Goal: Information Seeking & Learning: Learn about a topic

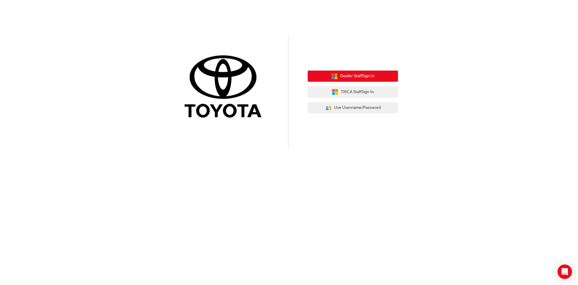
click at [367, 76] on span "Dealer Staff Sign In" at bounding box center [357, 76] width 34 height 7
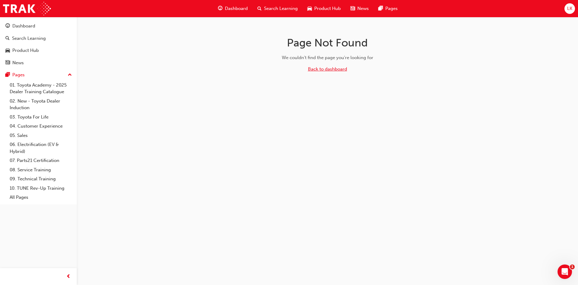
click at [332, 70] on link "Back to dashboard" at bounding box center [327, 68] width 39 height 5
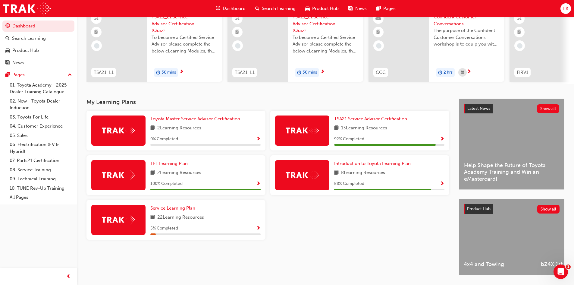
scroll to position [60, 0]
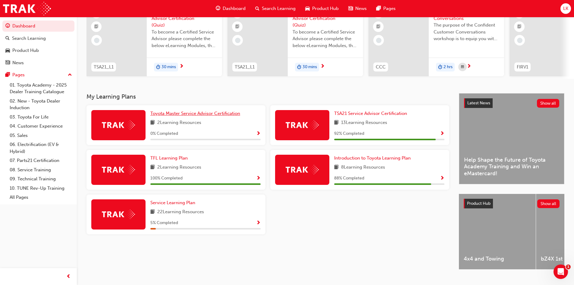
click at [193, 116] on span "Toyota Master Service Advisor Certification" at bounding box center [195, 113] width 90 height 5
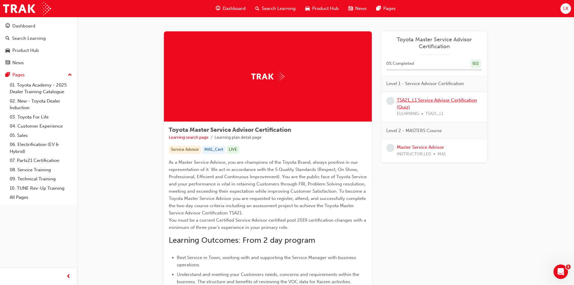
click at [404, 99] on link "TSA21_L1 Service Advisor Certification (Quiz)" at bounding box center [437, 103] width 80 height 12
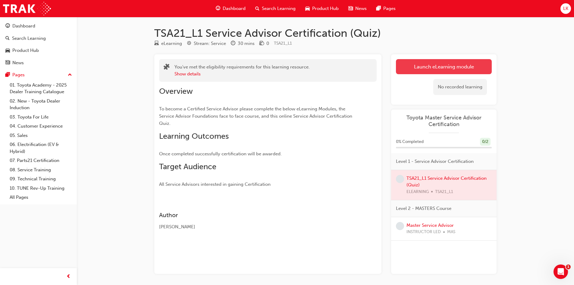
click at [425, 66] on link "Launch eLearning module" at bounding box center [444, 66] width 96 height 15
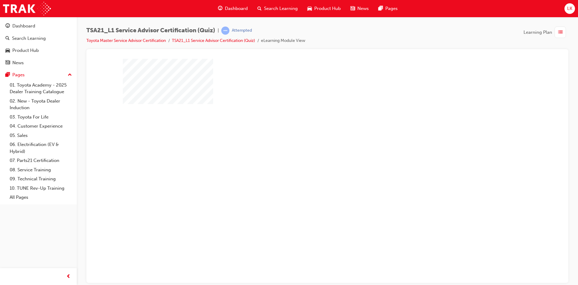
click at [310, 149] on div "play" at bounding box center [310, 149] width 0 height 0
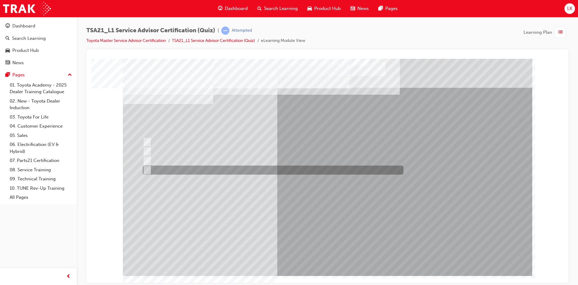
click at [149, 168] on div at bounding box center [271, 169] width 261 height 9
radio input "true"
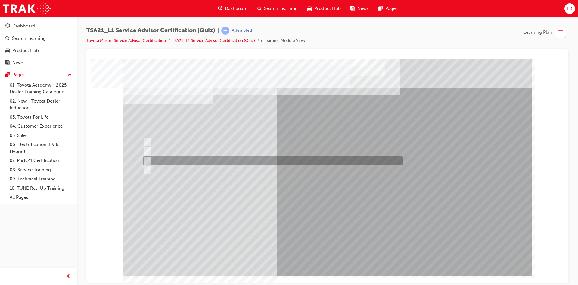
click at [148, 161] on input "To increase the number/rate of on-time arrivals." at bounding box center [146, 160] width 7 height 7
radio input "true"
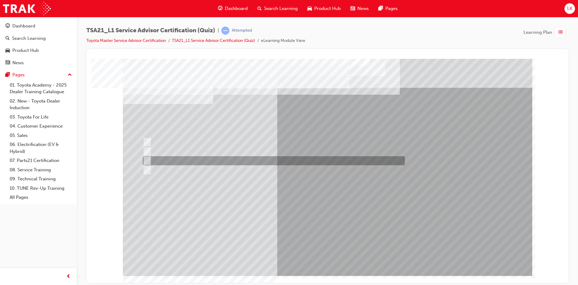
click at [152, 162] on div at bounding box center [272, 160] width 262 height 9
radio input "true"
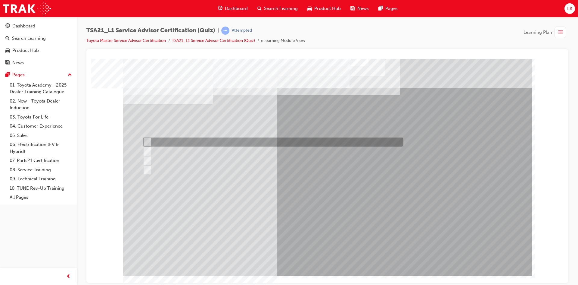
click at [151, 139] on div at bounding box center [271, 141] width 261 height 9
radio input "true"
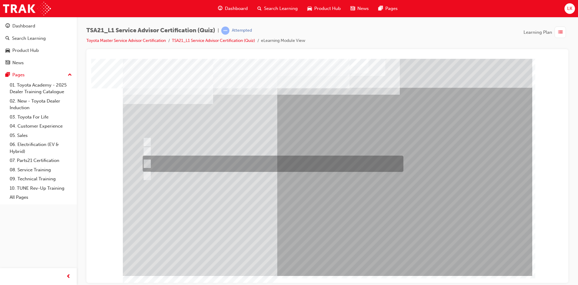
click at [210, 162] on div at bounding box center [271, 163] width 261 height 16
radio input "true"
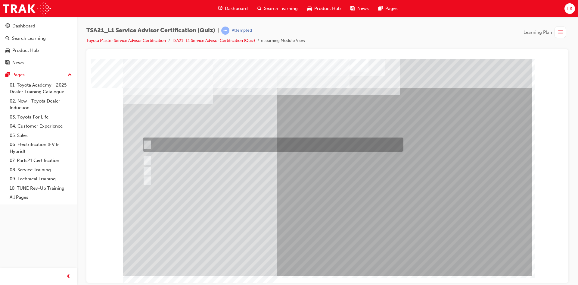
click at [206, 144] on div at bounding box center [271, 144] width 261 height 14
radio input "true"
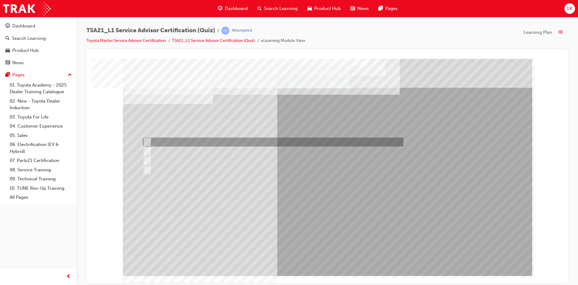
click at [184, 140] on div at bounding box center [271, 141] width 261 height 9
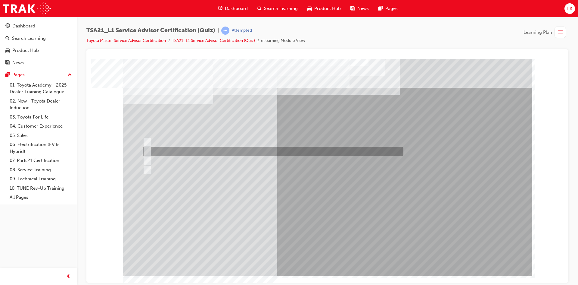
click at [182, 150] on div at bounding box center [271, 151] width 261 height 9
radio input "false"
radio input "true"
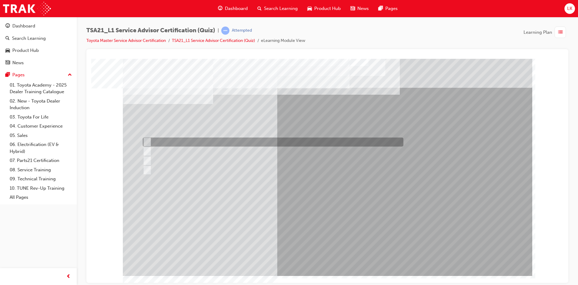
click at [184, 145] on div at bounding box center [271, 141] width 261 height 9
radio input "true"
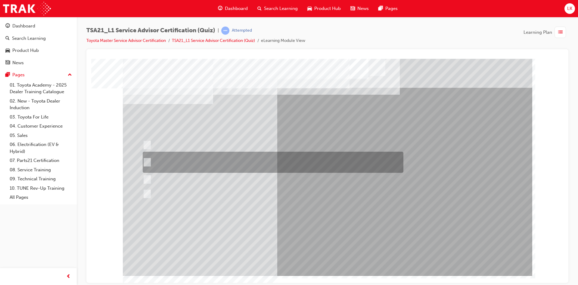
click at [211, 163] on div at bounding box center [271, 162] width 261 height 21
radio input "true"
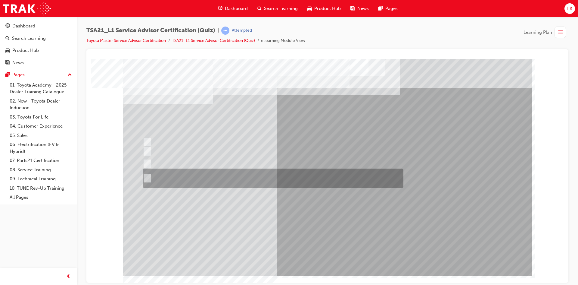
click at [225, 180] on div at bounding box center [271, 177] width 261 height 19
radio input "true"
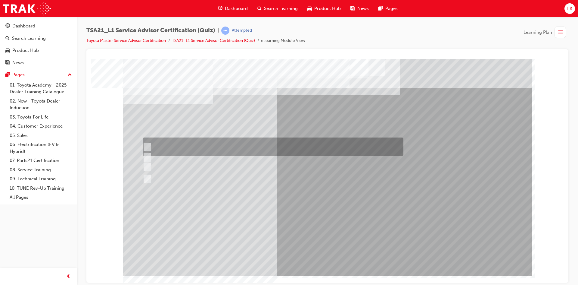
click at [145, 142] on div at bounding box center [271, 146] width 261 height 18
radio input "true"
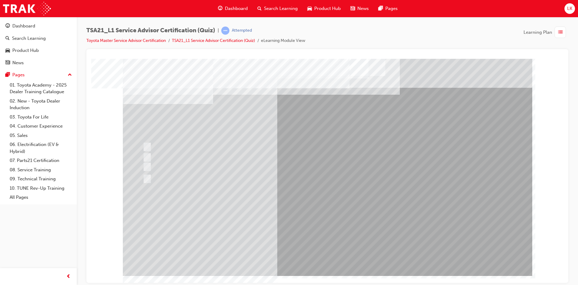
drag, startPoint x: 358, startPoint y: 251, endPoint x: 354, endPoint y: 251, distance: 3.9
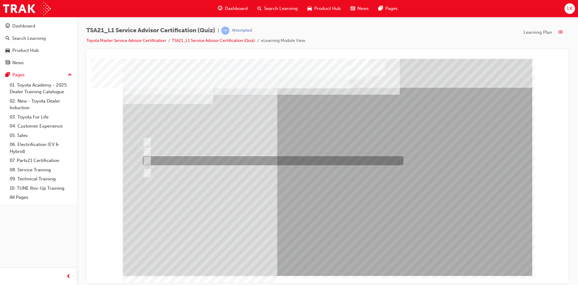
click at [171, 161] on div at bounding box center [271, 160] width 261 height 9
radio input "true"
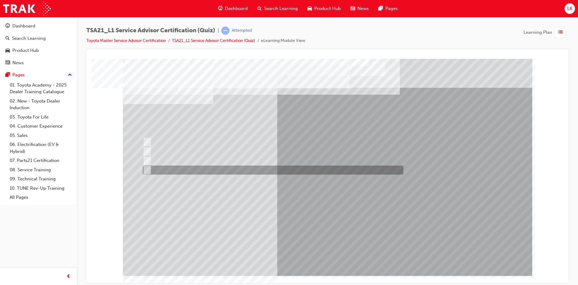
click at [220, 170] on div at bounding box center [271, 169] width 261 height 9
radio input "true"
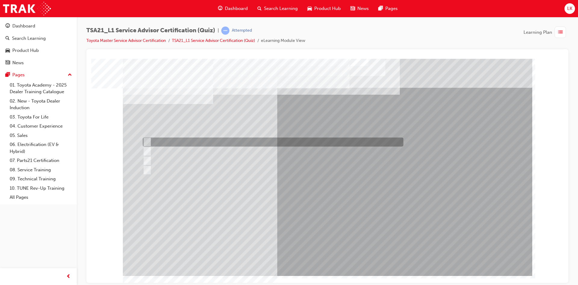
click at [184, 139] on div at bounding box center [271, 141] width 261 height 9
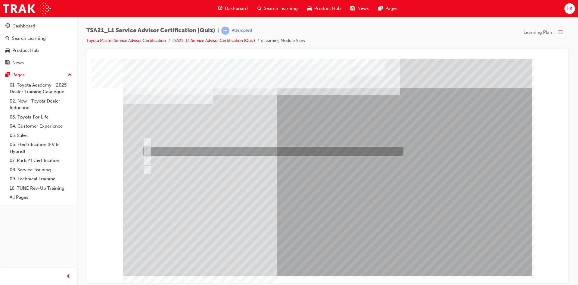
click at [282, 154] on div at bounding box center [271, 151] width 261 height 9
radio input "false"
radio input "true"
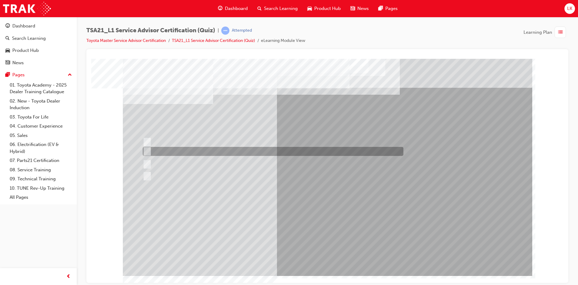
drag, startPoint x: 184, startPoint y: 151, endPoint x: 190, endPoint y: 154, distance: 6.1
click at [184, 151] on div at bounding box center [271, 151] width 261 height 9
radio input "true"
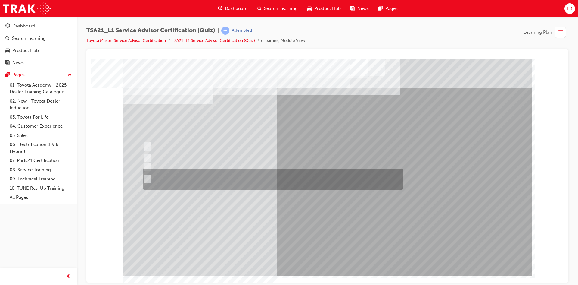
click at [190, 177] on div at bounding box center [271, 178] width 261 height 21
radio input "true"
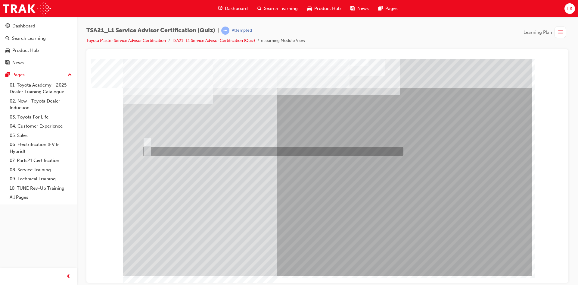
drag, startPoint x: 152, startPoint y: 147, endPoint x: 164, endPoint y: 150, distance: 13.3
click at [152, 148] on div at bounding box center [271, 151] width 261 height 9
radio input "true"
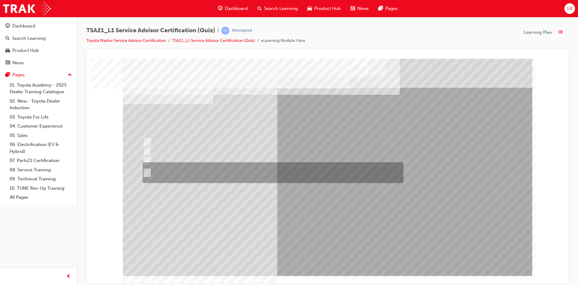
click at [147, 170] on input "An easy to understand explanation of the work done, the total costs and being \…" at bounding box center [146, 172] width 7 height 7
radio input "true"
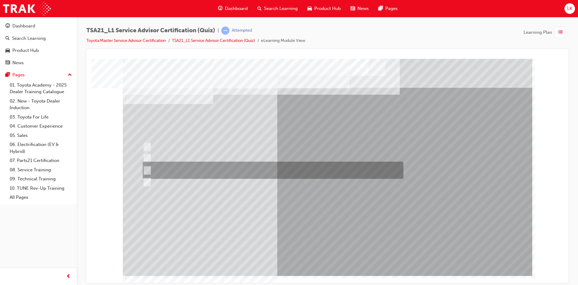
click at [170, 167] on div at bounding box center [271, 169] width 261 height 17
radio input "true"
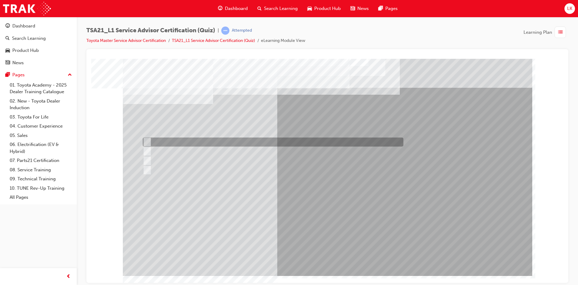
click at [200, 145] on div at bounding box center [271, 141] width 261 height 9
radio input "true"
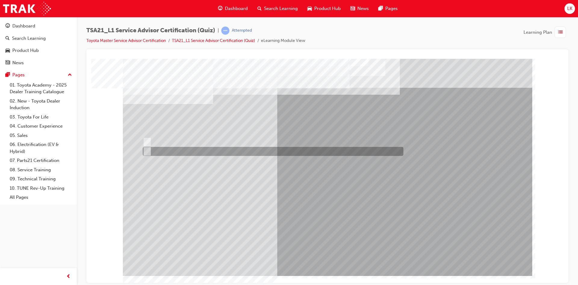
click at [171, 149] on div at bounding box center [271, 151] width 261 height 9
radio input "true"
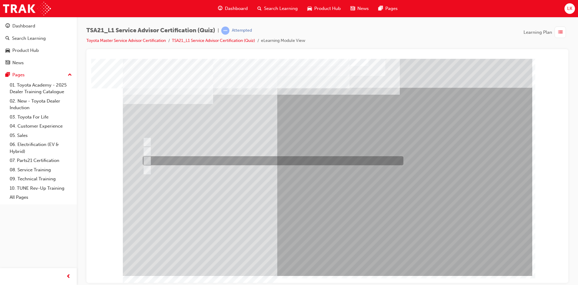
click at [176, 163] on div at bounding box center [271, 160] width 261 height 9
radio input "true"
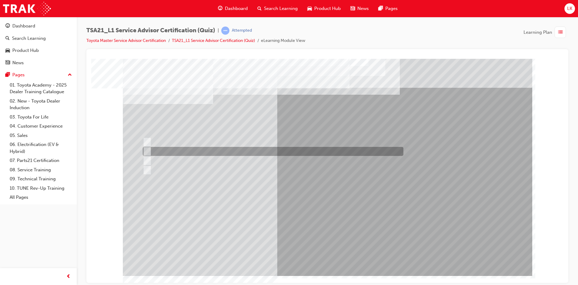
click at [203, 151] on div at bounding box center [271, 151] width 261 height 9
radio input "true"
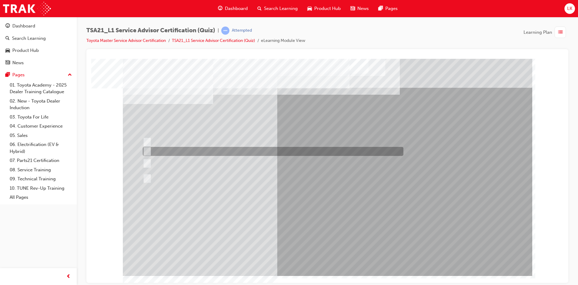
click at [205, 143] on div at bounding box center [271, 141] width 261 height 9
radio input "true"
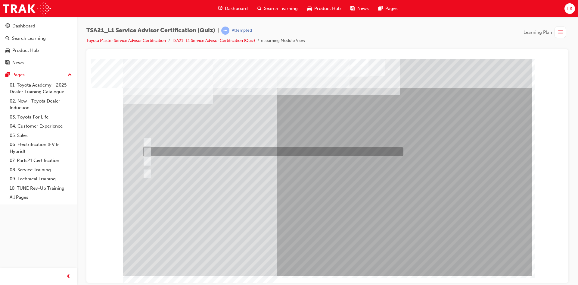
click at [193, 151] on div at bounding box center [271, 151] width 261 height 9
radio input "true"
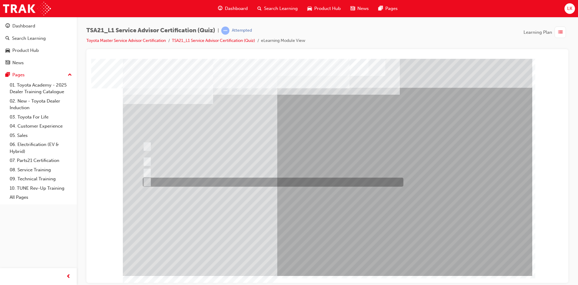
click at [199, 180] on div at bounding box center [271, 181] width 261 height 9
radio input "true"
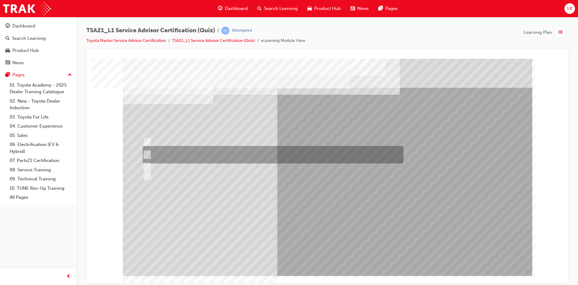
click at [239, 156] on div at bounding box center [271, 154] width 261 height 17
radio input "true"
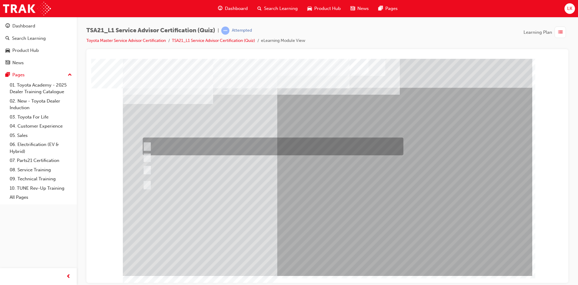
click at [219, 146] on div at bounding box center [271, 146] width 261 height 18
radio input "true"
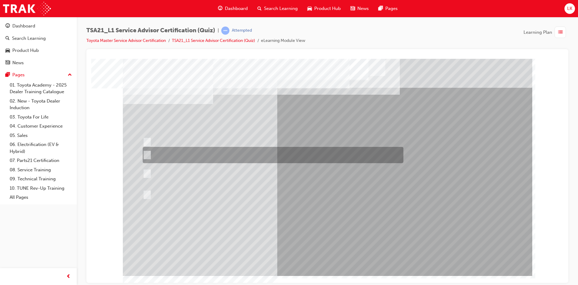
click at [227, 153] on div at bounding box center [271, 155] width 261 height 16
radio input "true"
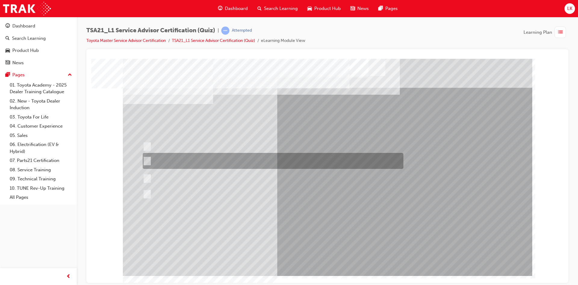
click at [227, 161] on div at bounding box center [271, 161] width 261 height 16
radio input "true"
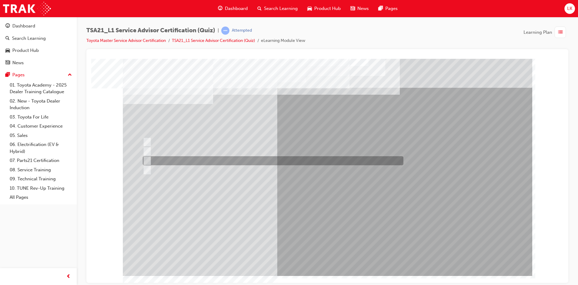
click at [238, 160] on div at bounding box center [271, 160] width 261 height 9
radio input "true"
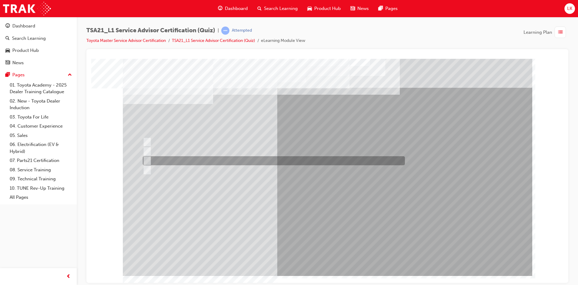
click at [231, 158] on div at bounding box center [272, 160] width 262 height 9
radio input "true"
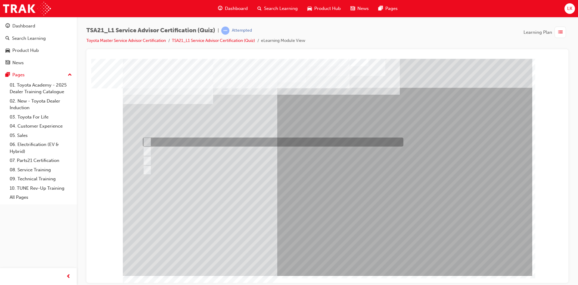
click at [170, 142] on div at bounding box center [271, 141] width 261 height 9
radio input "true"
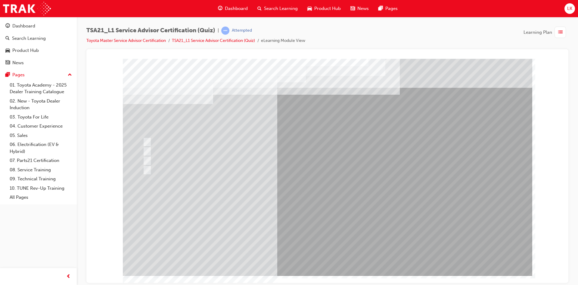
drag, startPoint x: 342, startPoint y: 250, endPoint x: 336, endPoint y: 245, distance: 7.1
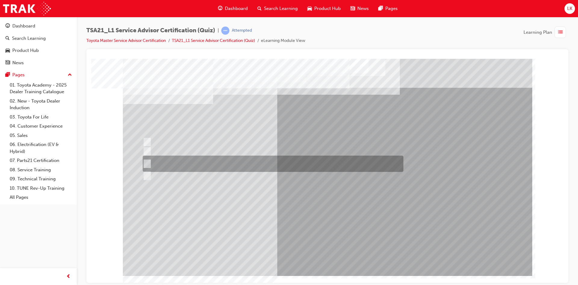
click at [150, 161] on div at bounding box center [271, 163] width 261 height 16
radio input "true"
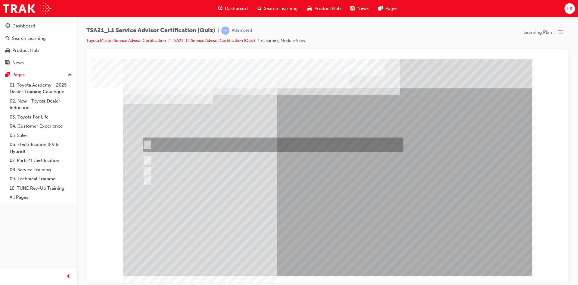
click at [353, 142] on div at bounding box center [271, 144] width 261 height 14
radio input "true"
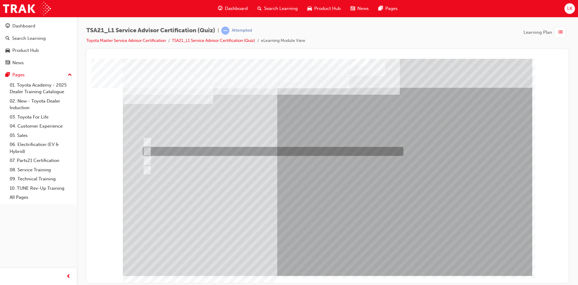
click at [200, 149] on div at bounding box center [271, 151] width 261 height 9
radio input "true"
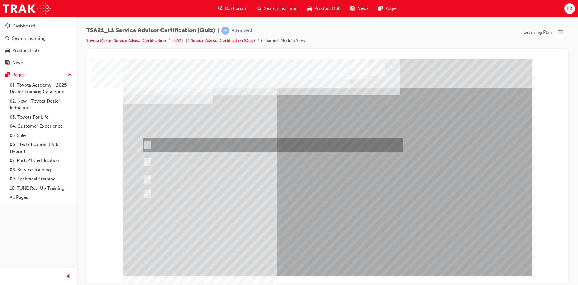
click at [206, 144] on div at bounding box center [271, 144] width 261 height 15
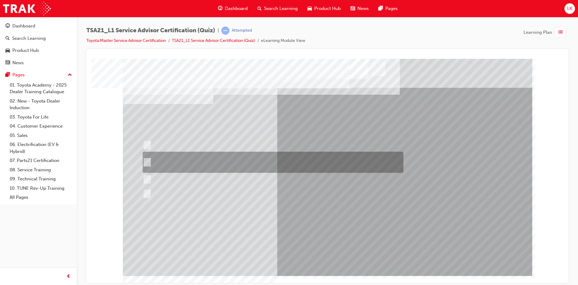
click at [242, 161] on div at bounding box center [271, 162] width 261 height 21
radio input "false"
radio input "true"
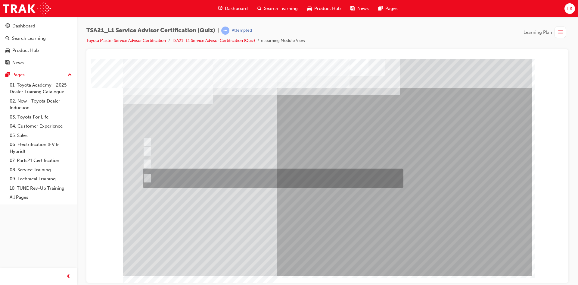
click at [224, 176] on div at bounding box center [271, 177] width 261 height 19
radio input "true"
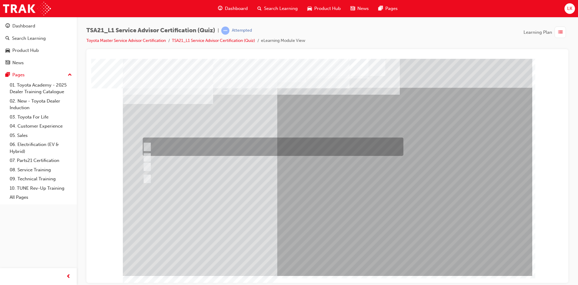
click at [206, 149] on div at bounding box center [271, 146] width 261 height 18
radio input "true"
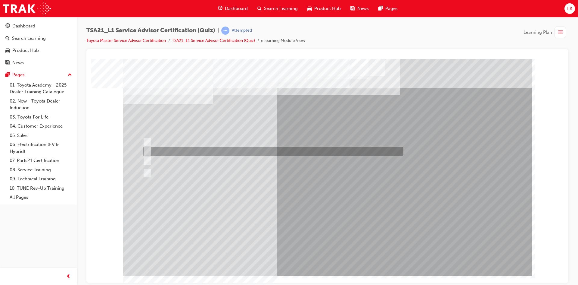
click at [196, 156] on div at bounding box center [328, 166] width 410 height 217
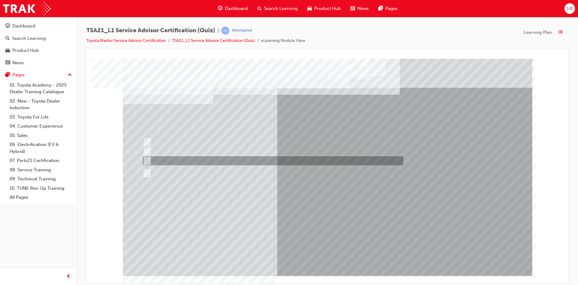
click at [196, 156] on div at bounding box center [271, 160] width 261 height 9
radio input "true"
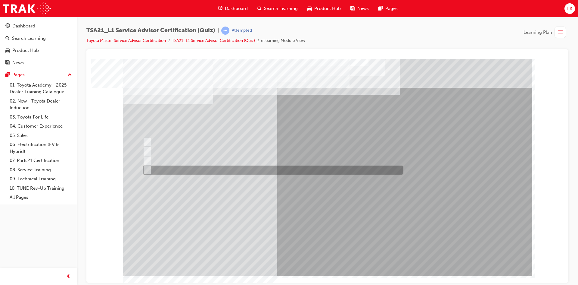
click at [209, 167] on div at bounding box center [271, 169] width 261 height 9
radio input "true"
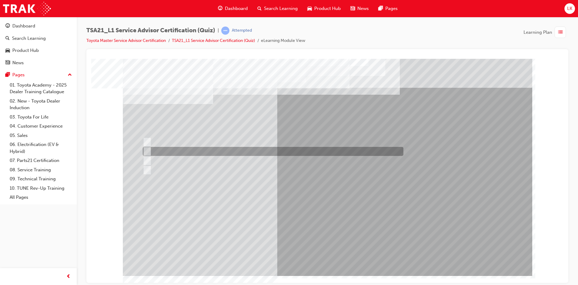
click at [168, 150] on div at bounding box center [271, 151] width 261 height 9
radio input "true"
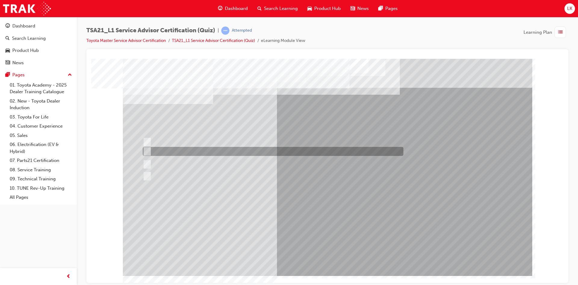
click at [235, 149] on div at bounding box center [271, 151] width 261 height 9
radio input "true"
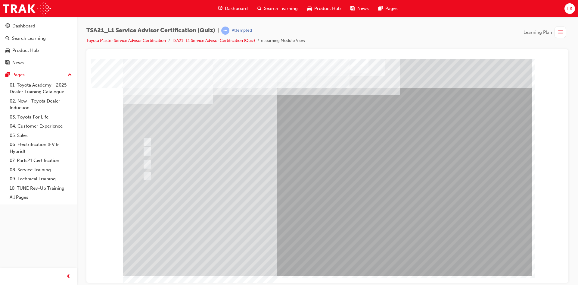
drag, startPoint x: 325, startPoint y: 243, endPoint x: 323, endPoint y: 248, distance: 5.5
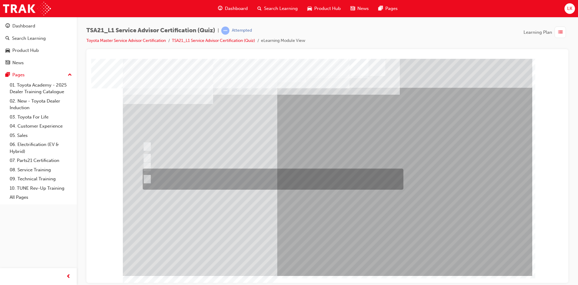
click at [211, 175] on div at bounding box center [271, 178] width 261 height 21
radio input "true"
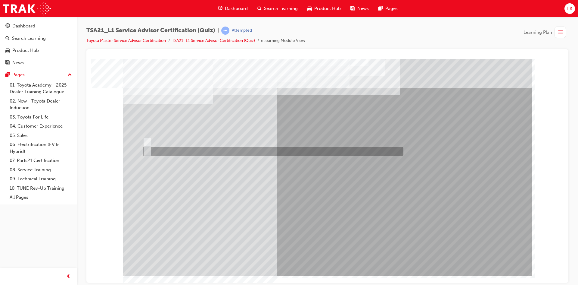
click at [176, 153] on div at bounding box center [271, 151] width 261 height 9
radio input "true"
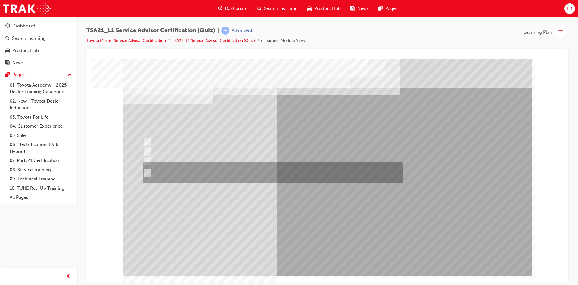
click at [168, 169] on div at bounding box center [271, 172] width 261 height 21
radio input "true"
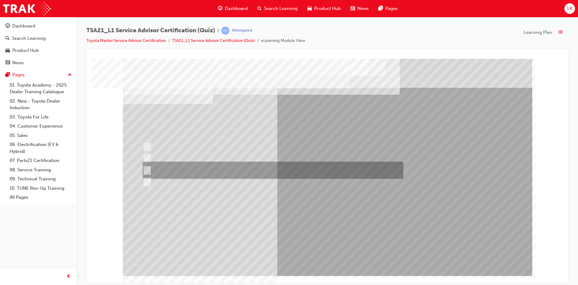
click at [299, 165] on div at bounding box center [271, 169] width 261 height 17
radio input "true"
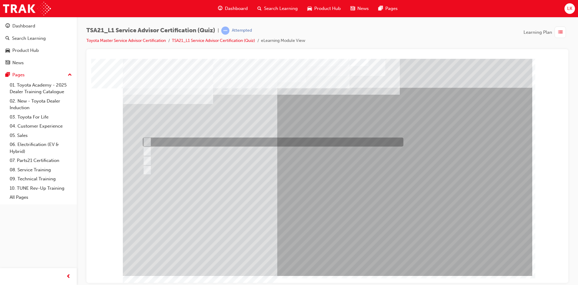
click at [307, 140] on div at bounding box center [271, 141] width 261 height 9
radio input "true"
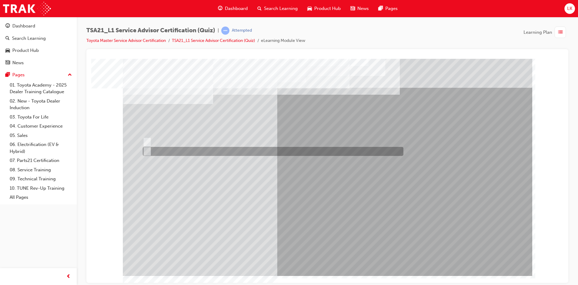
drag, startPoint x: 158, startPoint y: 149, endPoint x: 224, endPoint y: 168, distance: 68.3
click at [158, 149] on div at bounding box center [271, 151] width 261 height 9
radio input "true"
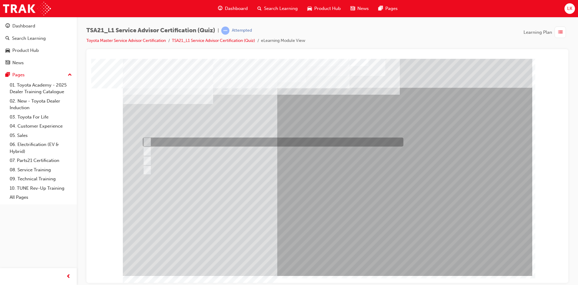
click at [166, 143] on div at bounding box center [271, 141] width 261 height 9
radio input "true"
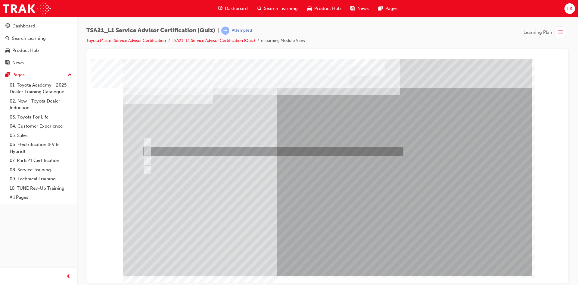
click at [221, 151] on div at bounding box center [271, 151] width 261 height 9
radio input "true"
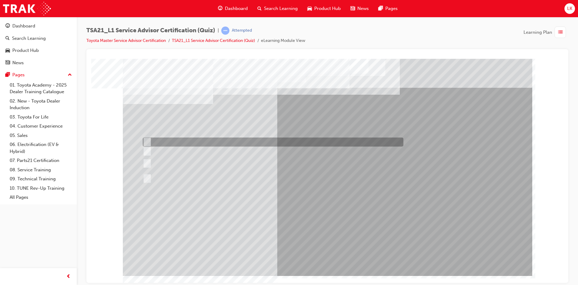
click at [175, 137] on div at bounding box center [271, 141] width 261 height 9
radio input "true"
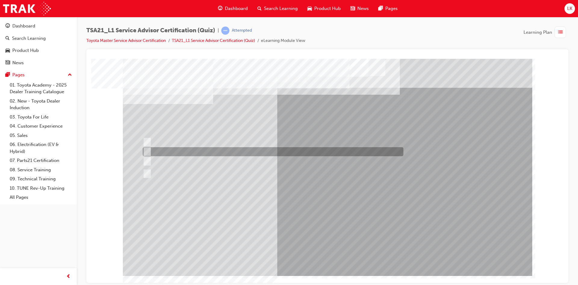
click at [171, 153] on div at bounding box center [271, 151] width 261 height 9
radio input "true"
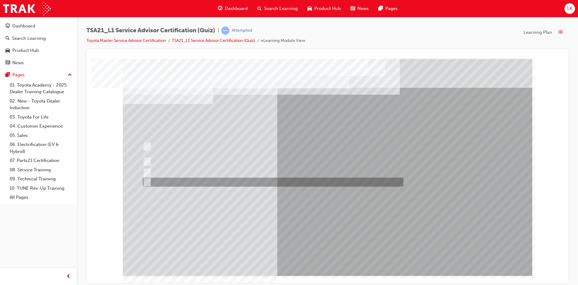
click at [277, 184] on div at bounding box center [271, 181] width 261 height 9
radio input "true"
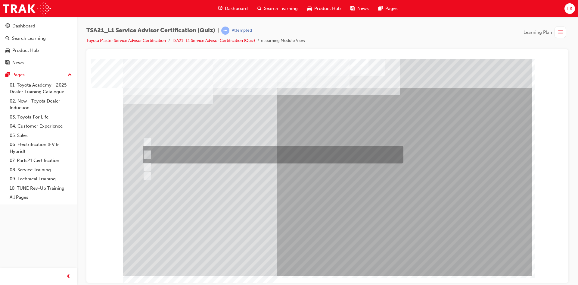
click at [238, 157] on div at bounding box center [271, 154] width 261 height 17
radio input "true"
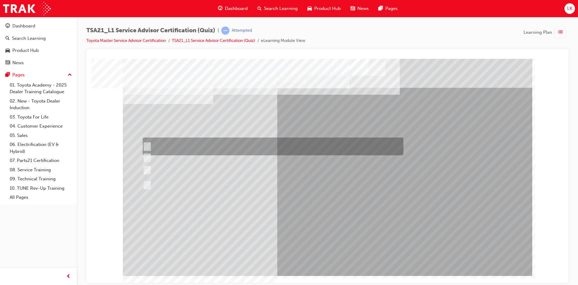
click at [188, 143] on div at bounding box center [271, 146] width 261 height 18
radio input "true"
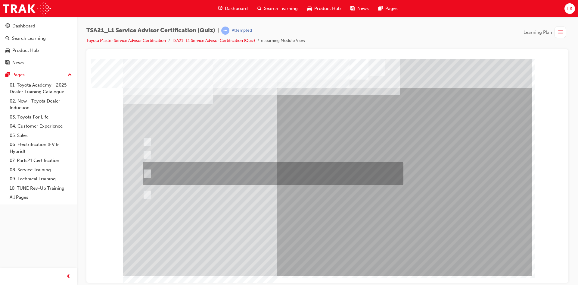
click at [290, 178] on div at bounding box center [271, 173] width 261 height 23
radio input "true"
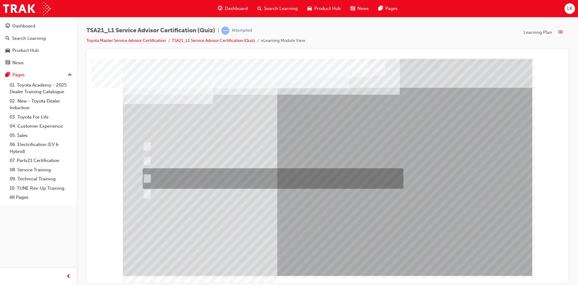
click at [217, 177] on div at bounding box center [271, 178] width 261 height 20
radio input "true"
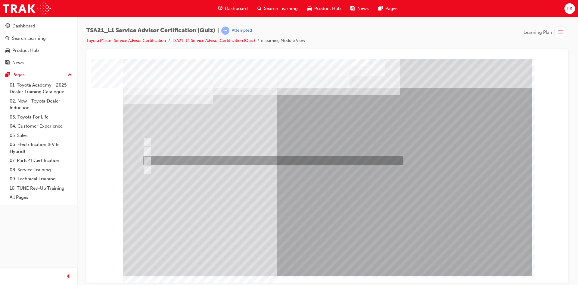
click at [177, 164] on div at bounding box center [271, 160] width 261 height 9
radio input "true"
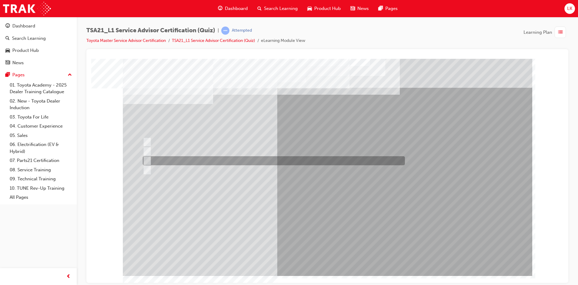
click at [233, 159] on div at bounding box center [272, 160] width 262 height 9
radio input "true"
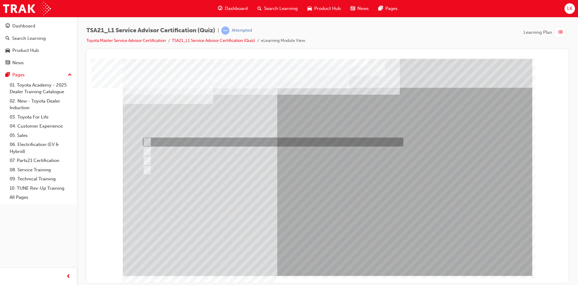
click at [192, 143] on div at bounding box center [271, 141] width 261 height 9
radio input "true"
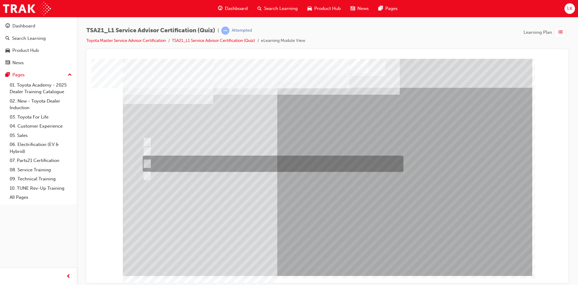
click at [174, 161] on div at bounding box center [271, 163] width 261 height 16
radio input "true"
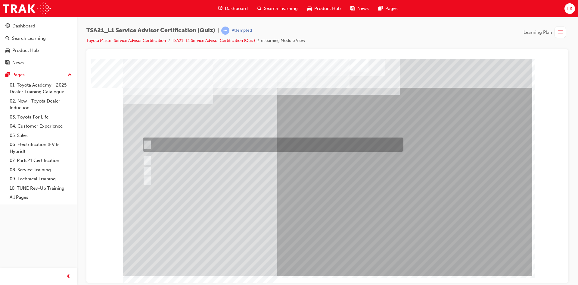
click at [201, 139] on div at bounding box center [271, 144] width 261 height 14
radio input "true"
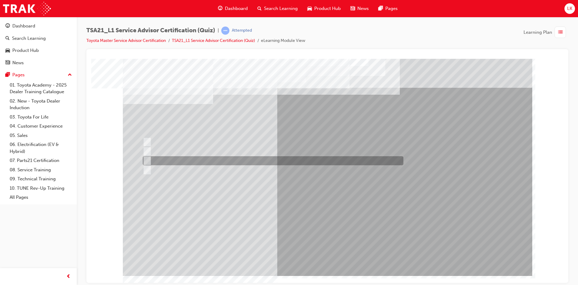
click at [182, 163] on div at bounding box center [271, 160] width 261 height 9
radio input "true"
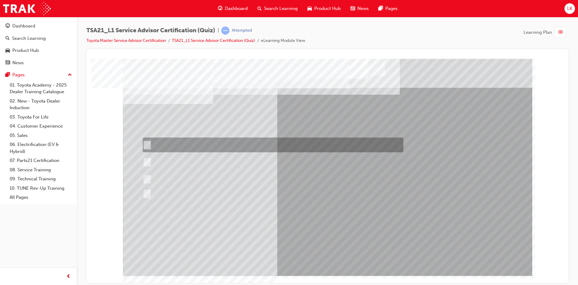
click at [318, 144] on div at bounding box center [271, 144] width 261 height 15
radio input "true"
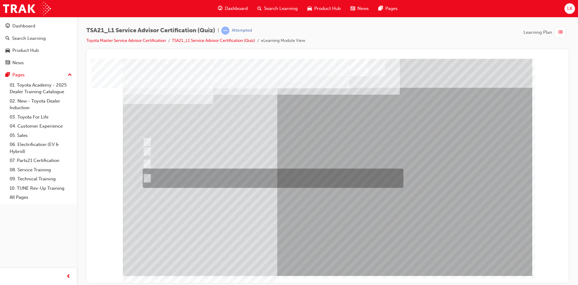
click at [233, 175] on div at bounding box center [271, 177] width 261 height 19
radio input "true"
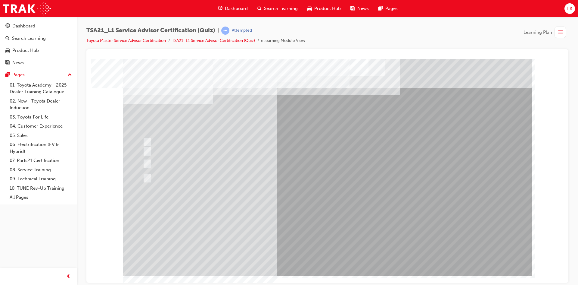
drag, startPoint x: 334, startPoint y: 245, endPoint x: 336, endPoint y: 248, distance: 3.1
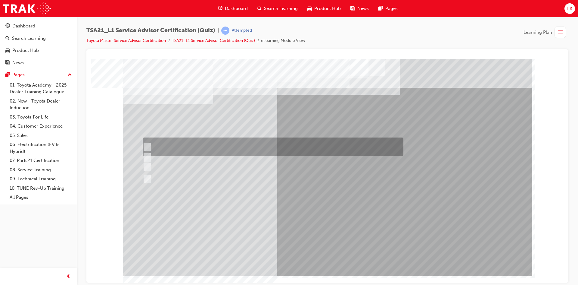
click at [194, 143] on div at bounding box center [271, 146] width 261 height 18
radio input "true"
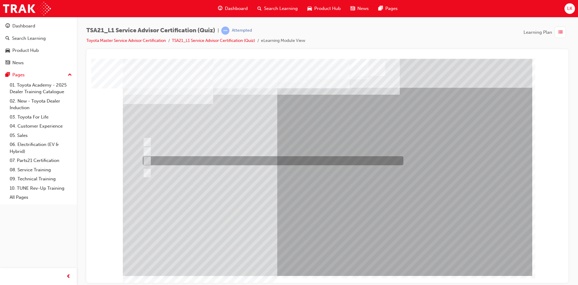
click at [219, 162] on div at bounding box center [271, 173] width 261 height 22
radio input "true"
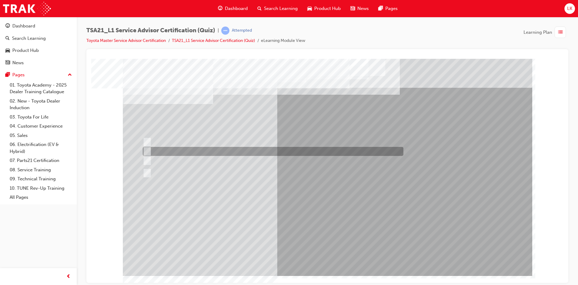
click at [162, 155] on div at bounding box center [271, 151] width 261 height 9
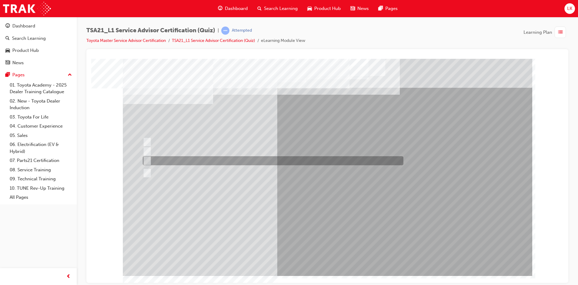
click at [165, 159] on div at bounding box center [271, 160] width 261 height 9
radio input "false"
radio input "true"
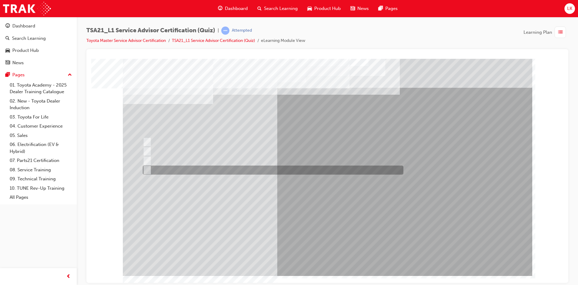
click at [200, 171] on div at bounding box center [271, 169] width 261 height 9
radio input "true"
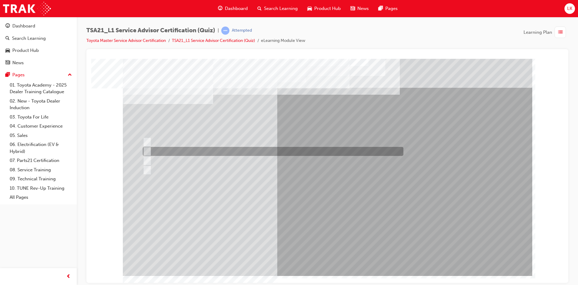
click at [220, 152] on div at bounding box center [271, 151] width 261 height 9
radio input "true"
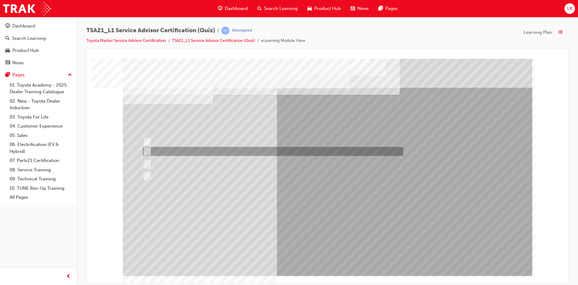
click at [255, 149] on div at bounding box center [271, 151] width 261 height 9
radio input "true"
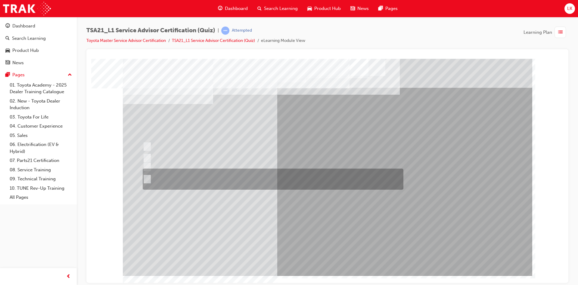
click at [280, 182] on div at bounding box center [271, 178] width 261 height 21
radio input "true"
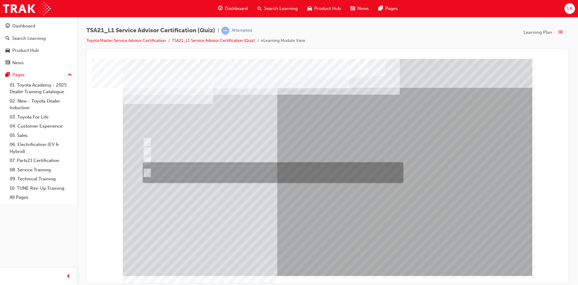
click at [211, 169] on div at bounding box center [271, 172] width 261 height 21
radio input "true"
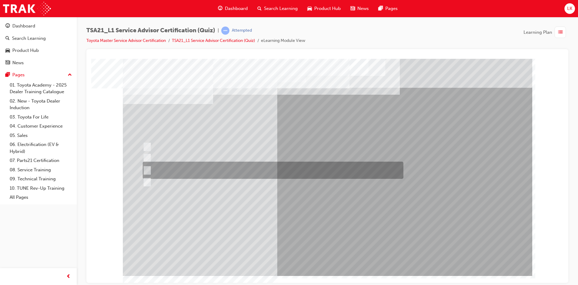
click at [186, 171] on div at bounding box center [271, 169] width 261 height 17
radio input "true"
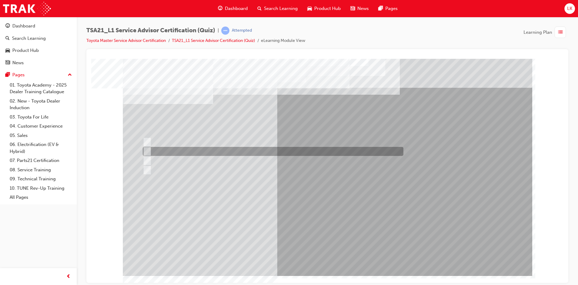
click at [230, 153] on div at bounding box center [271, 151] width 261 height 9
radio input "true"
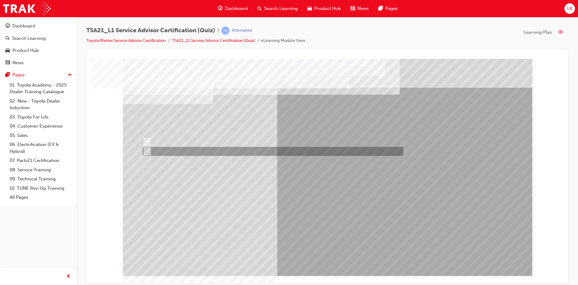
drag, startPoint x: 164, startPoint y: 151, endPoint x: 287, endPoint y: 186, distance: 128.4
click at [164, 151] on div at bounding box center [271, 151] width 261 height 9
radio input "true"
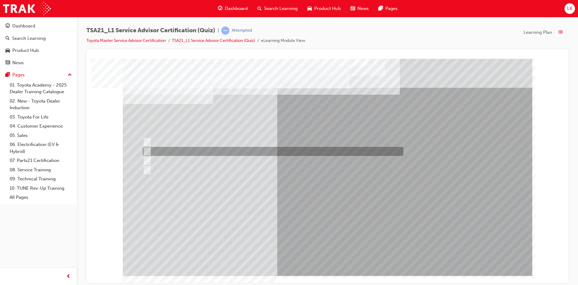
drag, startPoint x: 177, startPoint y: 149, endPoint x: 190, endPoint y: 153, distance: 13.6
click at [177, 149] on div at bounding box center [271, 151] width 261 height 9
radio input "true"
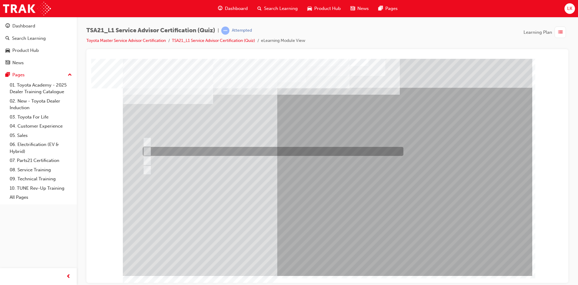
click at [196, 150] on div at bounding box center [271, 151] width 261 height 9
radio input "true"
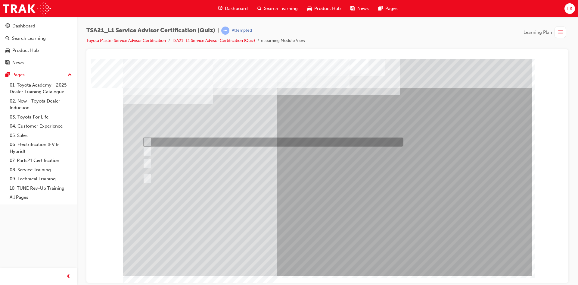
click at [214, 138] on div at bounding box center [271, 141] width 261 height 9
radio input "true"
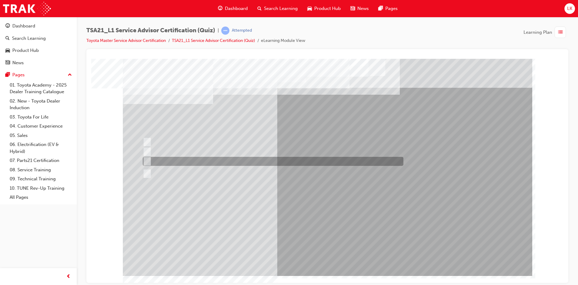
click at [213, 159] on div at bounding box center [271, 161] width 261 height 9
radio input "true"
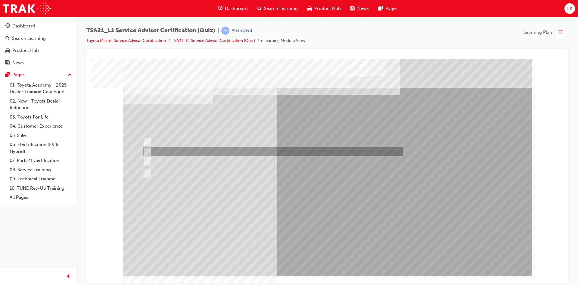
click at [172, 155] on div at bounding box center [271, 151] width 261 height 9
radio input "true"
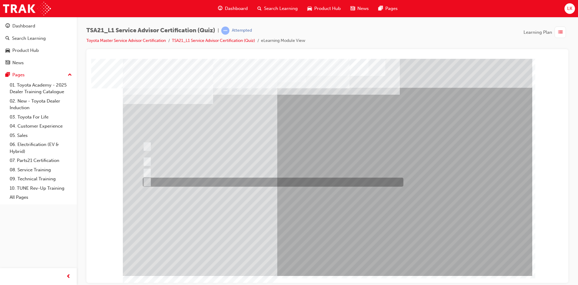
click at [232, 177] on div at bounding box center [271, 181] width 261 height 9
radio input "true"
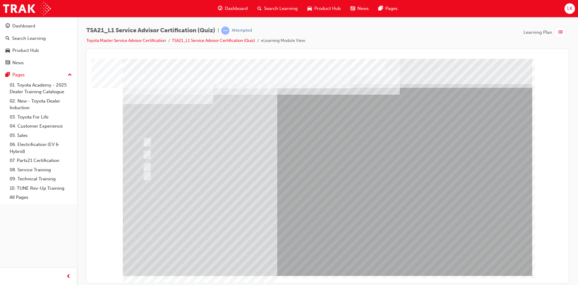
click at [199, 150] on div at bounding box center [328, 166] width 410 height 217
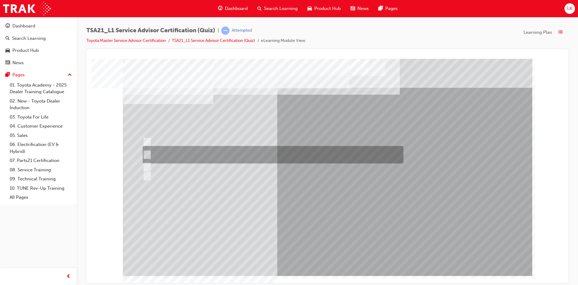
click at [146, 155] on input "Write the Guest’s exact words on the RO and explain that the fault will need to…" at bounding box center [146, 154] width 7 height 7
radio input "true"
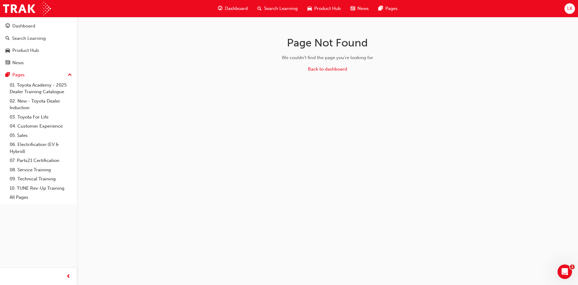
click at [236, 5] on span "Dashboard" at bounding box center [236, 8] width 23 height 7
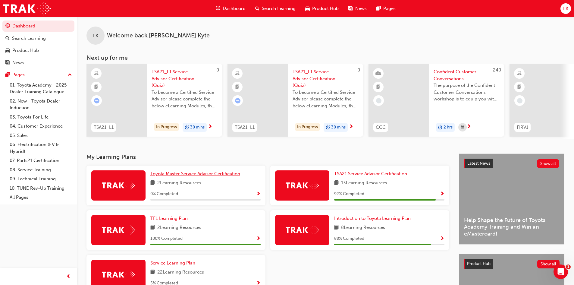
click at [191, 174] on span "Toyota Master Service Advisor Certification" at bounding box center [195, 173] width 90 height 5
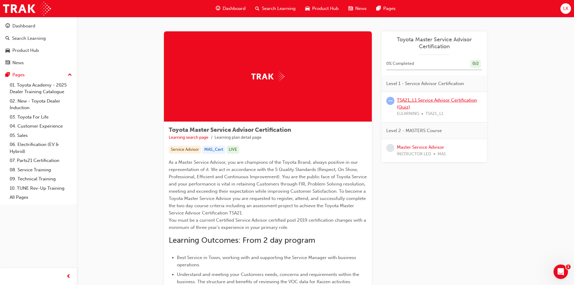
click at [403, 99] on link "TSA21_L1 Service Advisor Certification (Quiz)" at bounding box center [437, 103] width 80 height 12
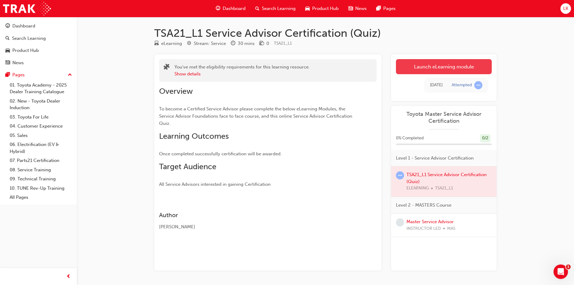
click at [432, 64] on link "Launch eLearning module" at bounding box center [444, 66] width 96 height 15
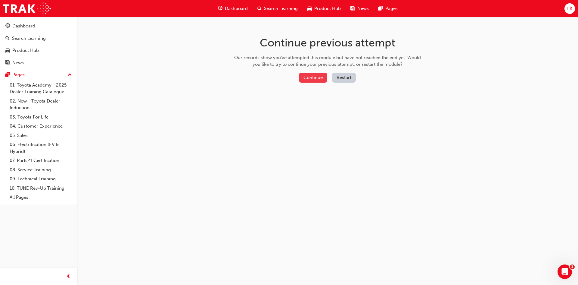
click at [311, 77] on button "Continue" at bounding box center [313, 78] width 28 height 10
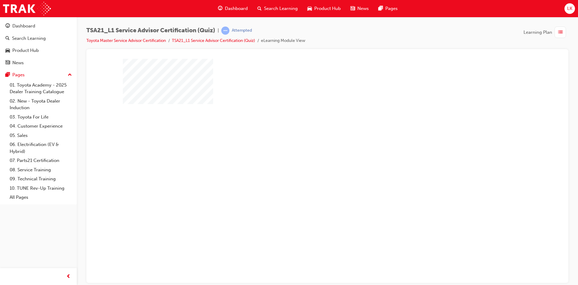
click at [310, 149] on div "play" at bounding box center [310, 149] width 0 height 0
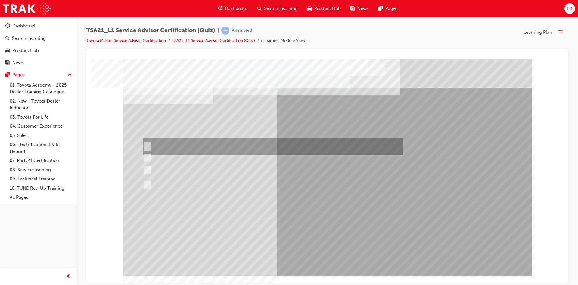
click at [183, 144] on div at bounding box center [271, 146] width 261 height 18
radio input "true"
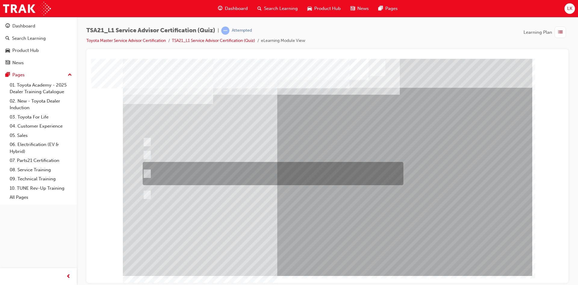
click at [226, 165] on div at bounding box center [271, 173] width 261 height 23
radio input "true"
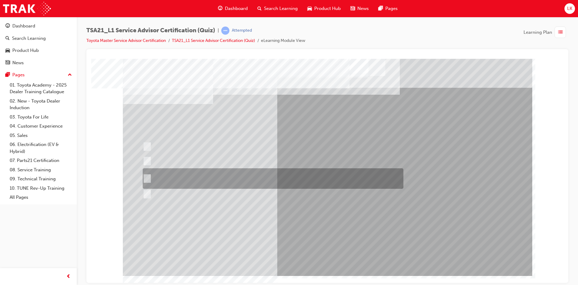
click at [180, 173] on div at bounding box center [271, 178] width 261 height 20
radio input "true"
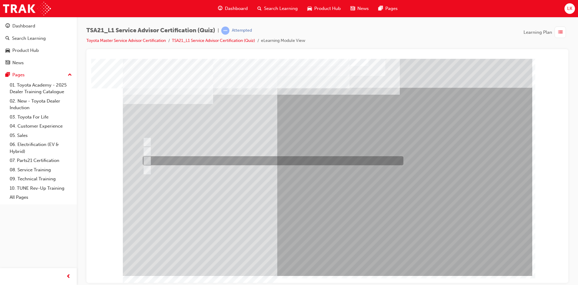
click at [202, 161] on div at bounding box center [271, 160] width 261 height 9
radio input "true"
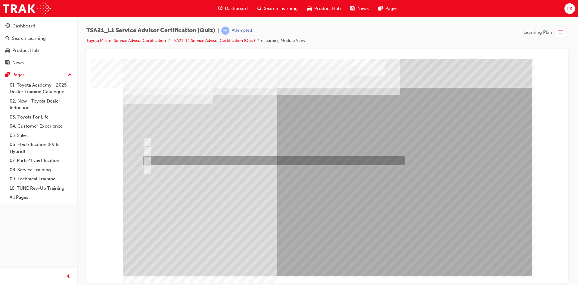
click at [195, 158] on div at bounding box center [272, 160] width 262 height 9
radio input "true"
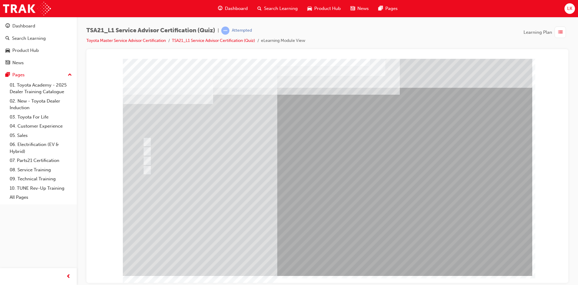
drag, startPoint x: 341, startPoint y: 251, endPoint x: 343, endPoint y: 246, distance: 4.9
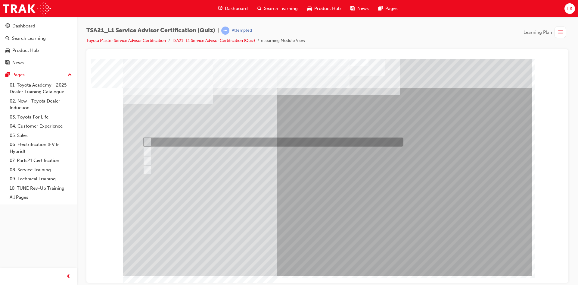
drag, startPoint x: 181, startPoint y: 143, endPoint x: 204, endPoint y: 155, distance: 26.1
click at [181, 142] on div at bounding box center [271, 141] width 261 height 9
radio input "true"
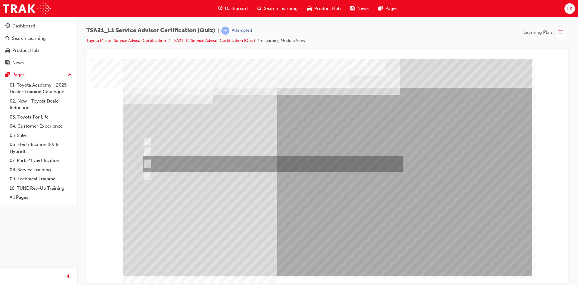
click at [265, 160] on div at bounding box center [271, 163] width 261 height 16
radio input "true"
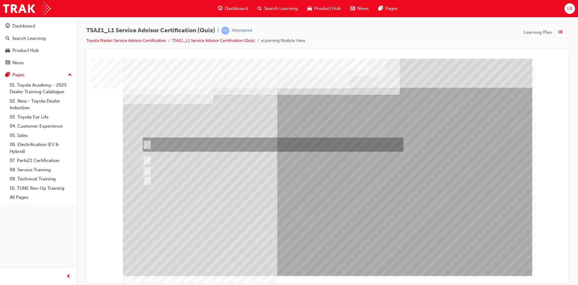
click at [372, 143] on div at bounding box center [271, 144] width 261 height 14
radio input "true"
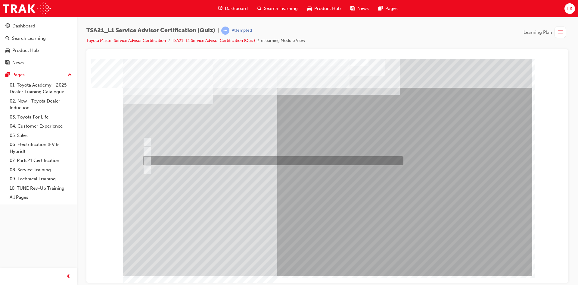
click at [153, 159] on div at bounding box center [271, 160] width 261 height 9
radio input "true"
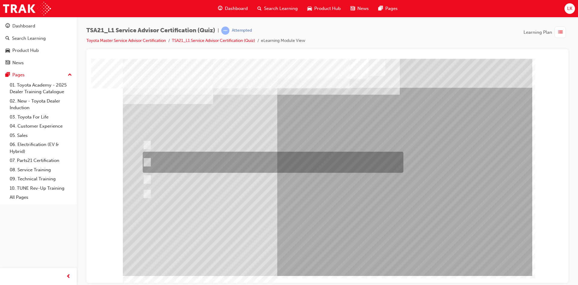
click at [185, 161] on div at bounding box center [271, 162] width 261 height 21
radio input "true"
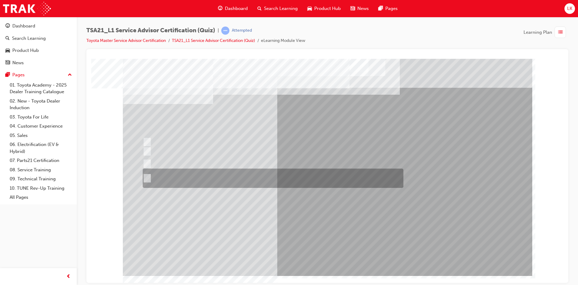
click at [202, 179] on div at bounding box center [271, 177] width 261 height 19
radio input "true"
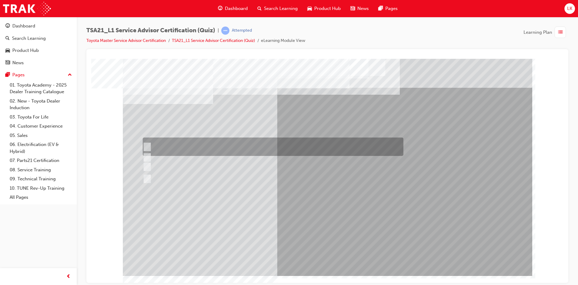
click at [170, 152] on div at bounding box center [271, 146] width 261 height 18
radio input "true"
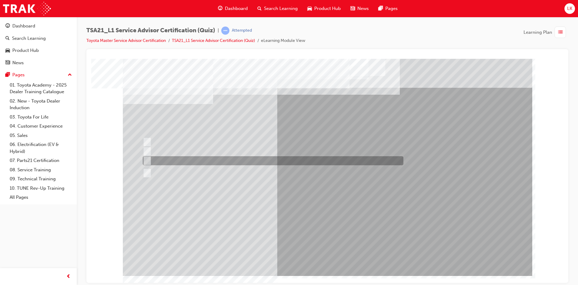
click at [209, 160] on div at bounding box center [271, 160] width 261 height 9
radio input "true"
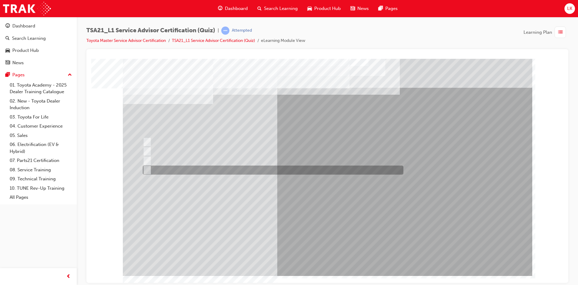
click at [227, 167] on div at bounding box center [271, 169] width 261 height 9
radio input "true"
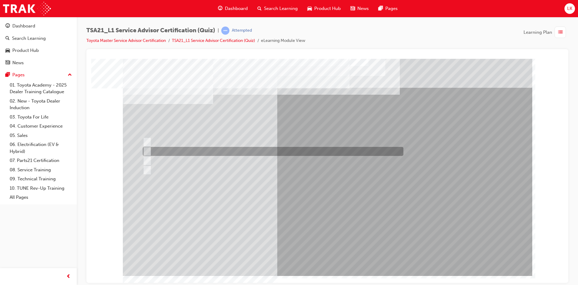
click at [332, 151] on div at bounding box center [271, 151] width 261 height 9
radio input "true"
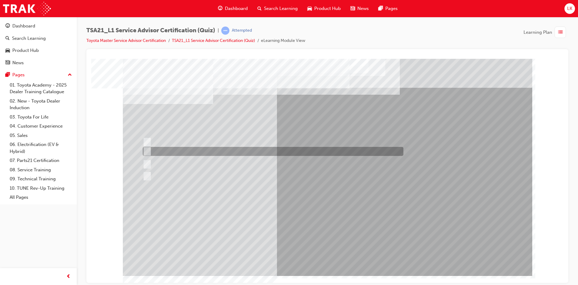
click at [205, 151] on div at bounding box center [271, 151] width 261 height 9
radio input "true"
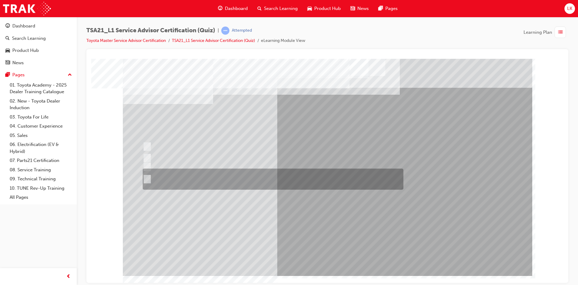
click at [192, 174] on div at bounding box center [271, 178] width 261 height 21
radio input "true"
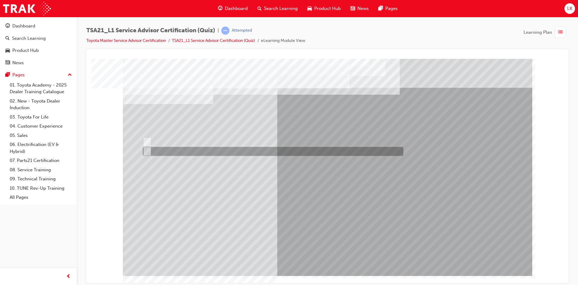
click at [170, 154] on div at bounding box center [271, 151] width 261 height 9
radio input "true"
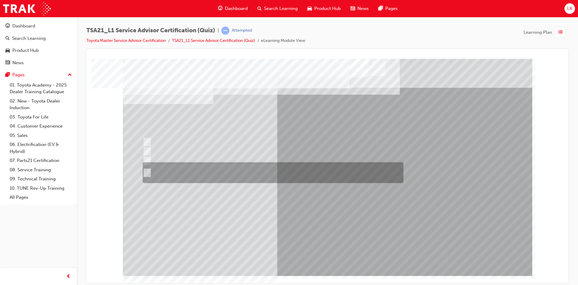
click at [208, 176] on div at bounding box center [271, 172] width 261 height 21
radio input "true"
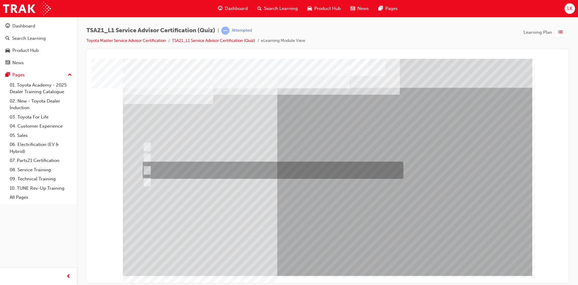
click at [186, 165] on div at bounding box center [271, 169] width 261 height 17
radio input "true"
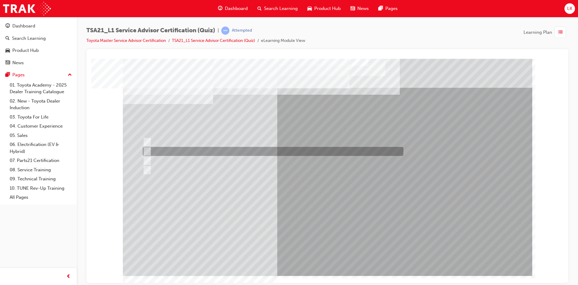
click at [153, 149] on div at bounding box center [271, 151] width 261 height 9
radio input "true"
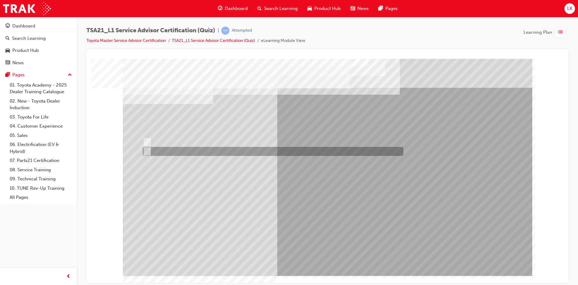
click at [161, 150] on div at bounding box center [271, 151] width 261 height 9
radio input "true"
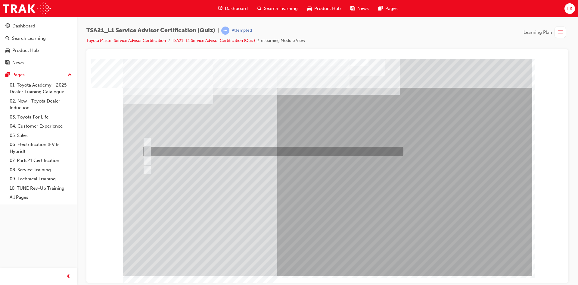
click at [186, 149] on div at bounding box center [271, 151] width 261 height 9
radio input "true"
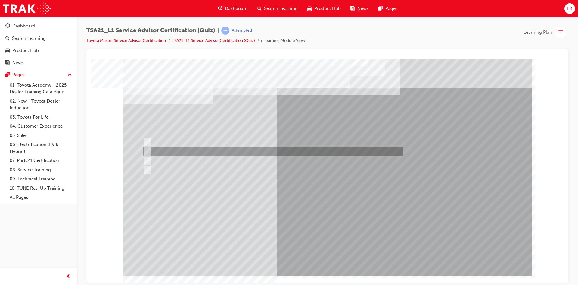
click at [214, 150] on div at bounding box center [271, 151] width 261 height 9
radio input "true"
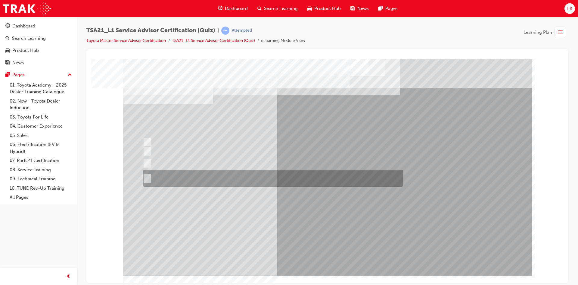
click at [372, 171] on div at bounding box center [271, 178] width 261 height 17
radio input "true"
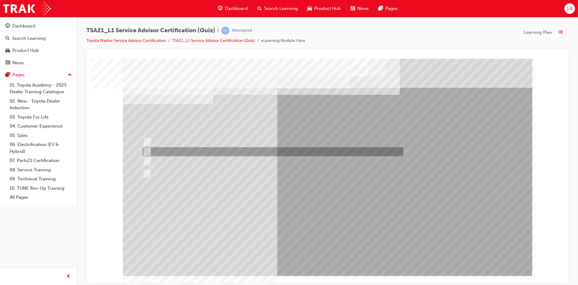
click at [196, 152] on div at bounding box center [271, 151] width 261 height 9
radio input "true"
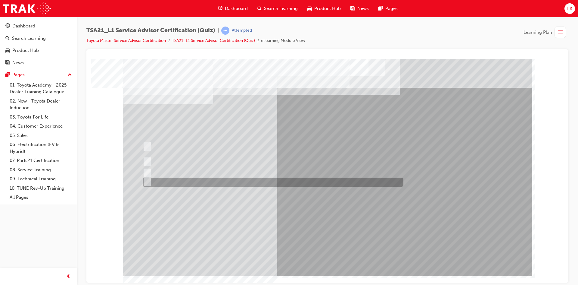
click at [260, 179] on div at bounding box center [271, 181] width 261 height 9
radio input "true"
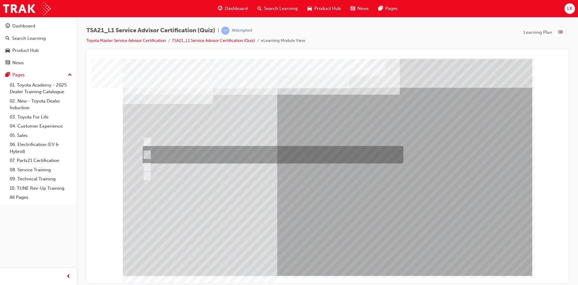
click at [174, 152] on div at bounding box center [271, 154] width 261 height 17
radio input "true"
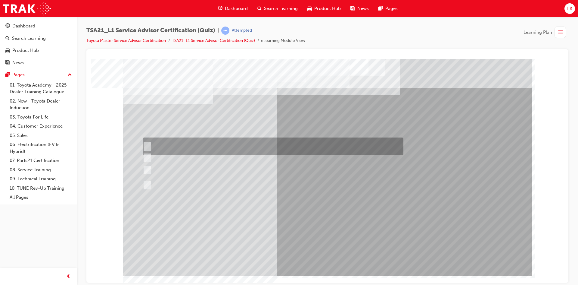
drag, startPoint x: 149, startPoint y: 145, endPoint x: 165, endPoint y: 151, distance: 16.9
click at [149, 145] on div at bounding box center [271, 146] width 261 height 18
radio input "true"
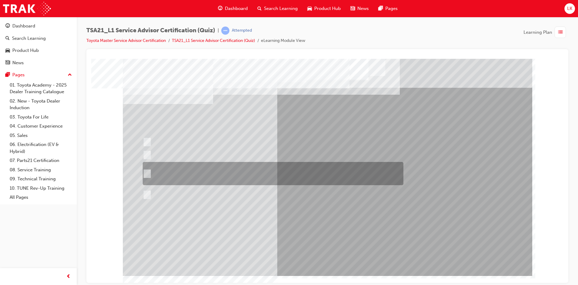
click at [151, 172] on div at bounding box center [271, 173] width 261 height 23
radio input "true"
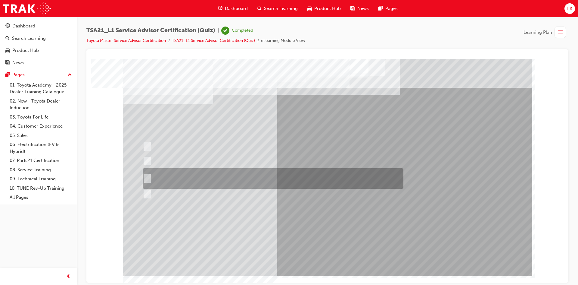
click at [154, 174] on div at bounding box center [271, 178] width 261 height 20
radio input "true"
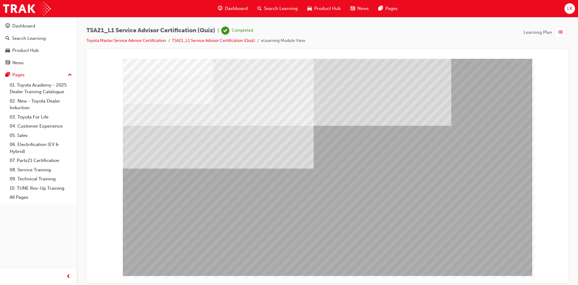
click at [221, 6] on span "guage-icon" at bounding box center [220, 9] width 5 height 8
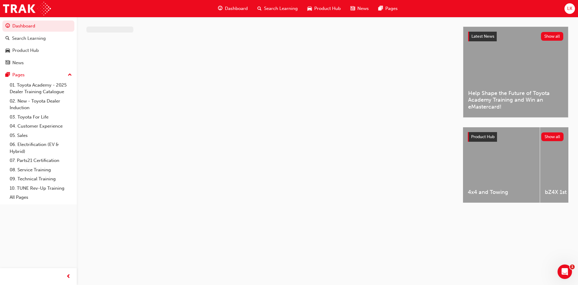
click at [312, 194] on div at bounding box center [274, 120] width 377 height 187
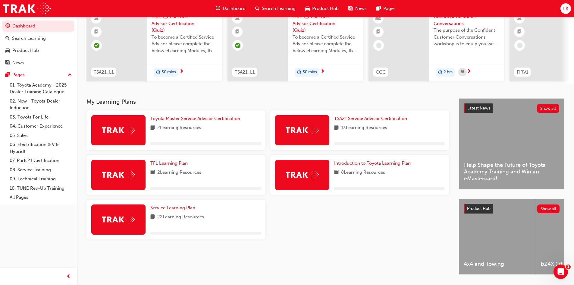
scroll to position [60, 0]
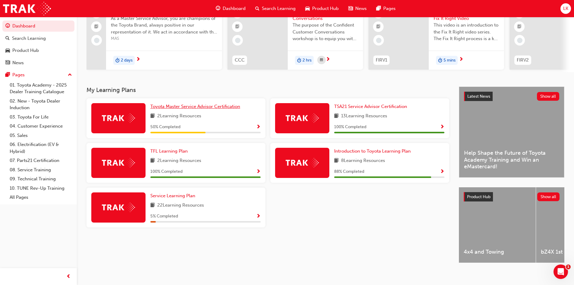
click at [177, 109] on span "Toyota Master Service Advisor Certification" at bounding box center [195, 106] width 90 height 5
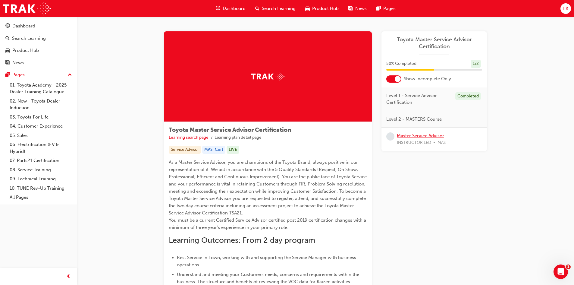
click at [407, 134] on link "Master Service Advisor" at bounding box center [420, 135] width 47 height 5
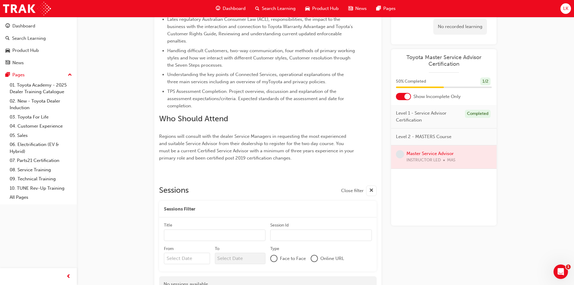
scroll to position [305, 0]
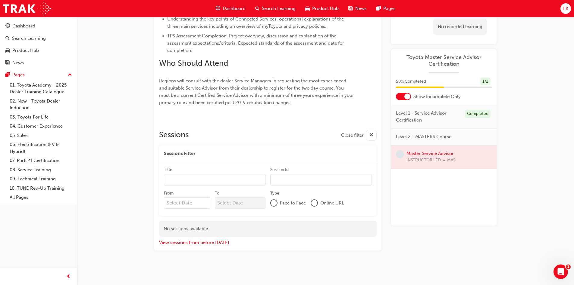
click at [370, 135] on span "cross-icon" at bounding box center [371, 135] width 5 height 8
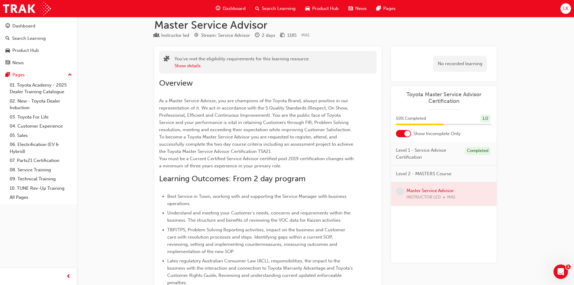
scroll to position [0, 0]
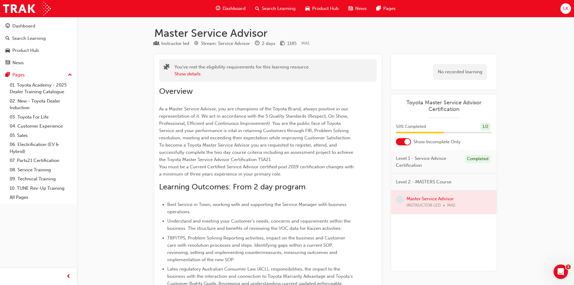
click at [230, 10] on span "Dashboard" at bounding box center [234, 8] width 23 height 7
